Goal: Navigation & Orientation: Understand site structure

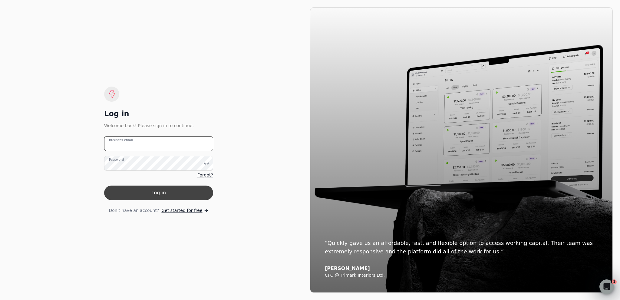
type email "[EMAIL_ADDRESS][DOMAIN_NAME]"
click at [145, 192] on button "Log in" at bounding box center [158, 192] width 109 height 15
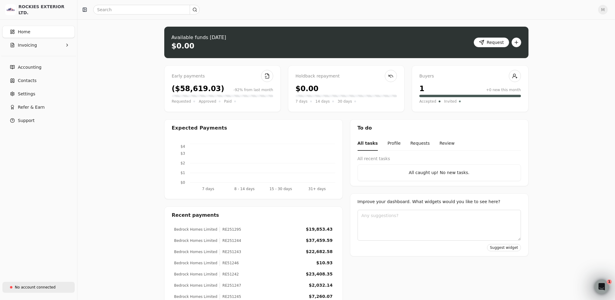
click at [17, 285] on div "No account connected" at bounding box center [35, 286] width 41 height 5
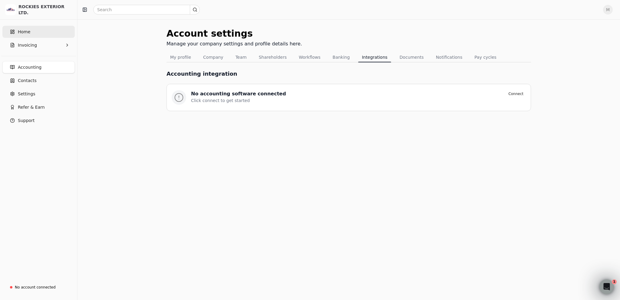
click at [34, 32] on link "Home" at bounding box center [38, 32] width 72 height 12
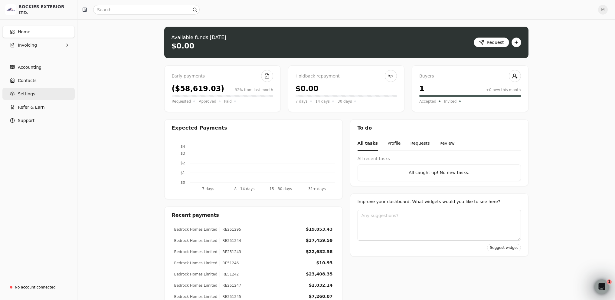
click at [31, 93] on span "Settings" at bounding box center [26, 94] width 17 height 6
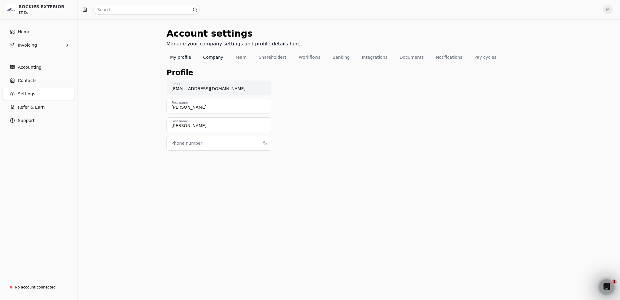
click at [209, 57] on button "Company" at bounding box center [213, 57] width 28 height 10
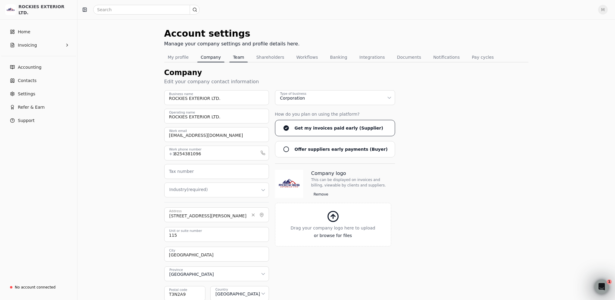
click at [242, 58] on button "Team" at bounding box center [238, 57] width 18 height 10
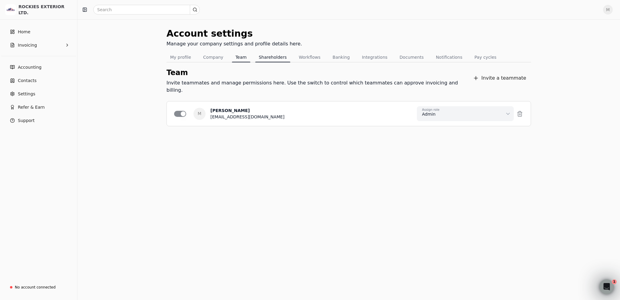
click at [262, 56] on button "Shareholders" at bounding box center [272, 57] width 35 height 10
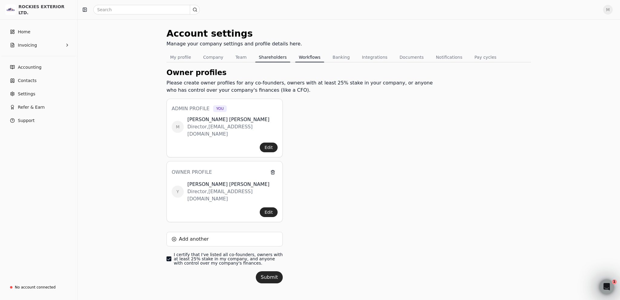
click at [305, 57] on button "Workflows" at bounding box center [309, 57] width 29 height 10
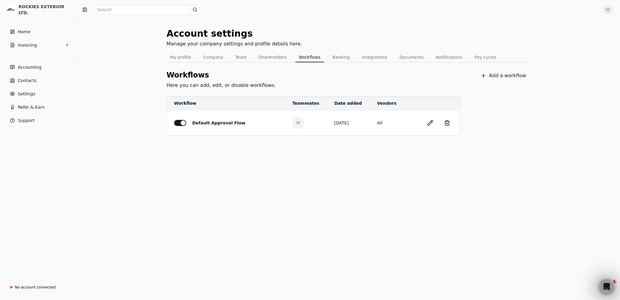
click at [329, 57] on button "Banking" at bounding box center [341, 57] width 25 height 10
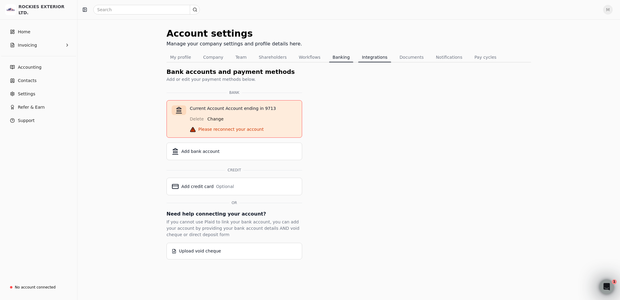
click at [365, 57] on button "Integrations" at bounding box center [374, 57] width 33 height 10
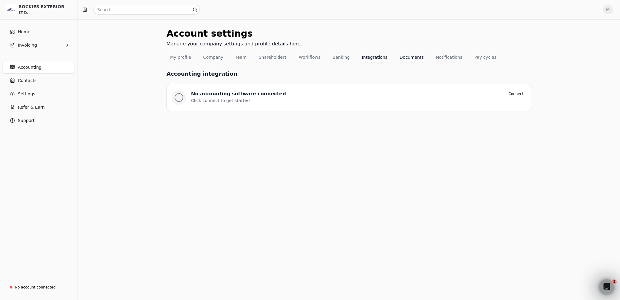
click at [399, 56] on button "Documents" at bounding box center [411, 57] width 31 height 10
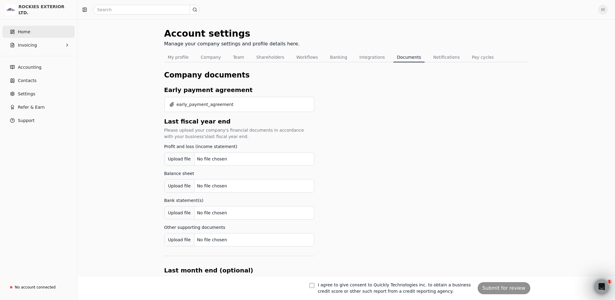
click at [30, 29] on link "Home" at bounding box center [38, 32] width 72 height 12
